Goal: Transaction & Acquisition: Download file/media

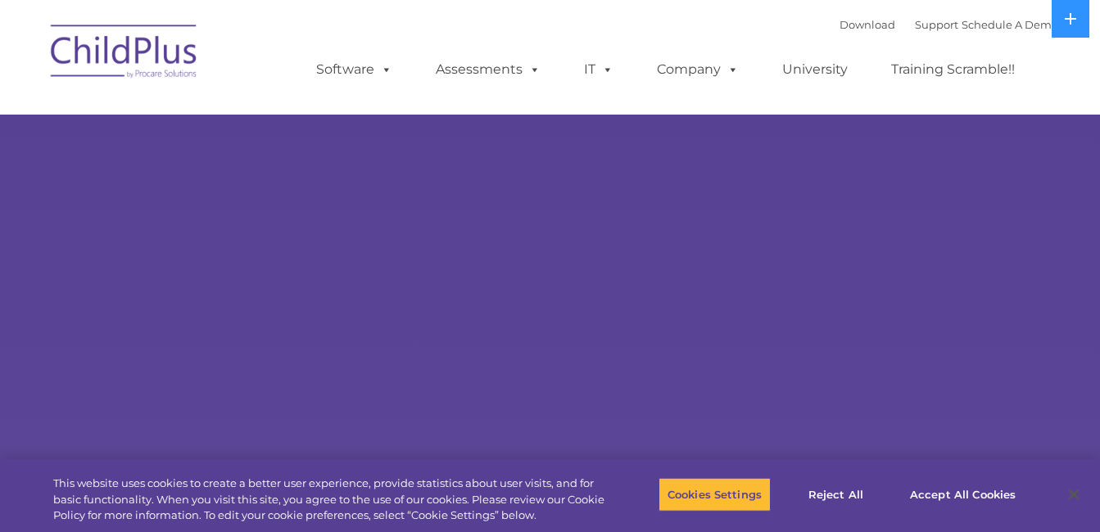
select select "MEDIUM"
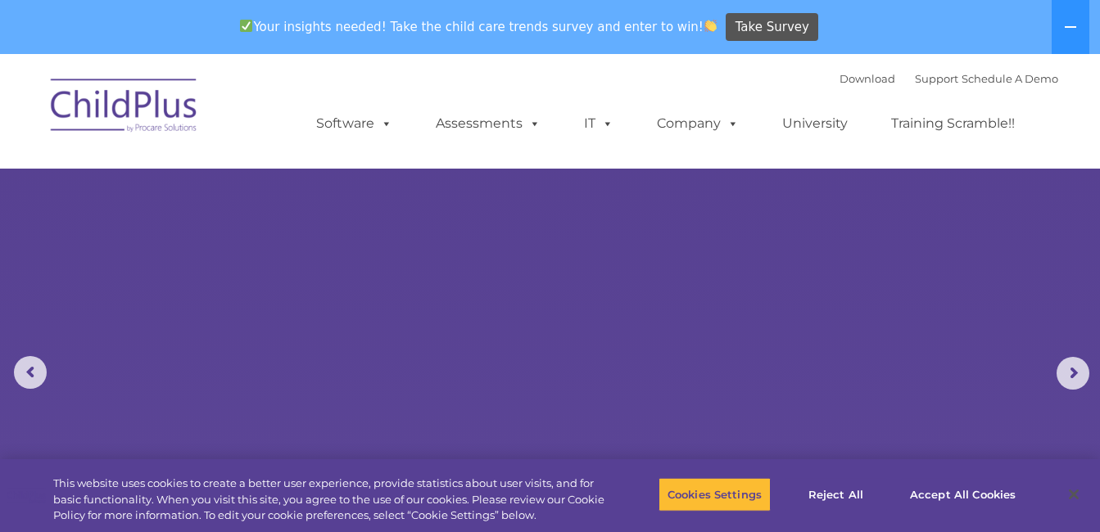
click at [134, 95] on img at bounding box center [125, 108] width 164 height 82
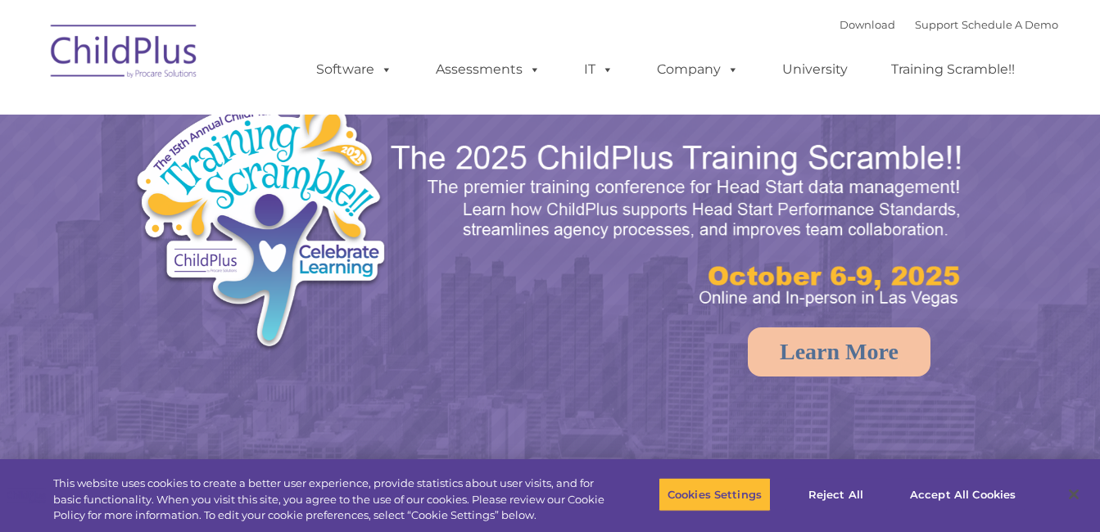
select select "MEDIUM"
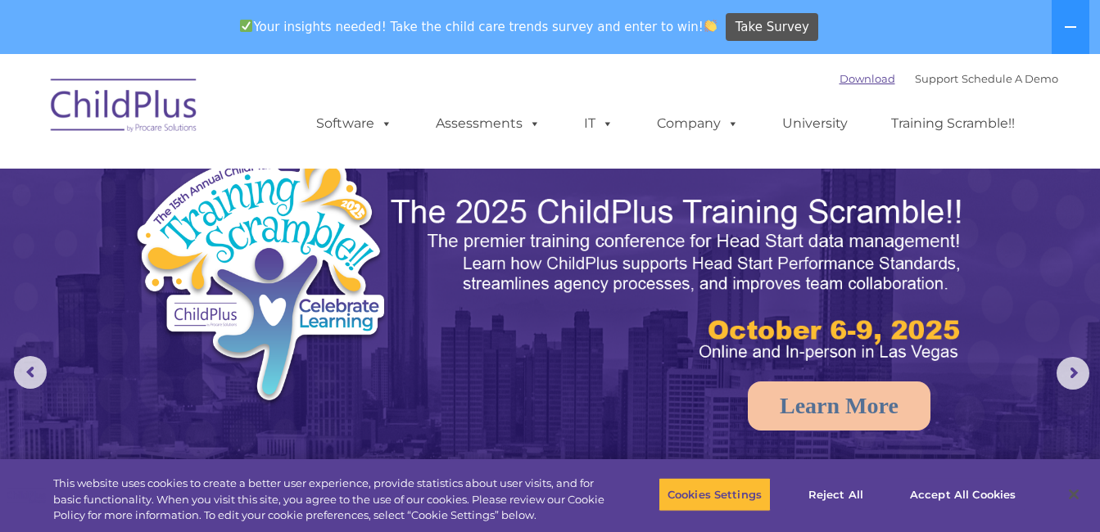
click at [840, 78] on link "Download" at bounding box center [868, 78] width 56 height 13
